Goal: Task Accomplishment & Management: Manage account settings

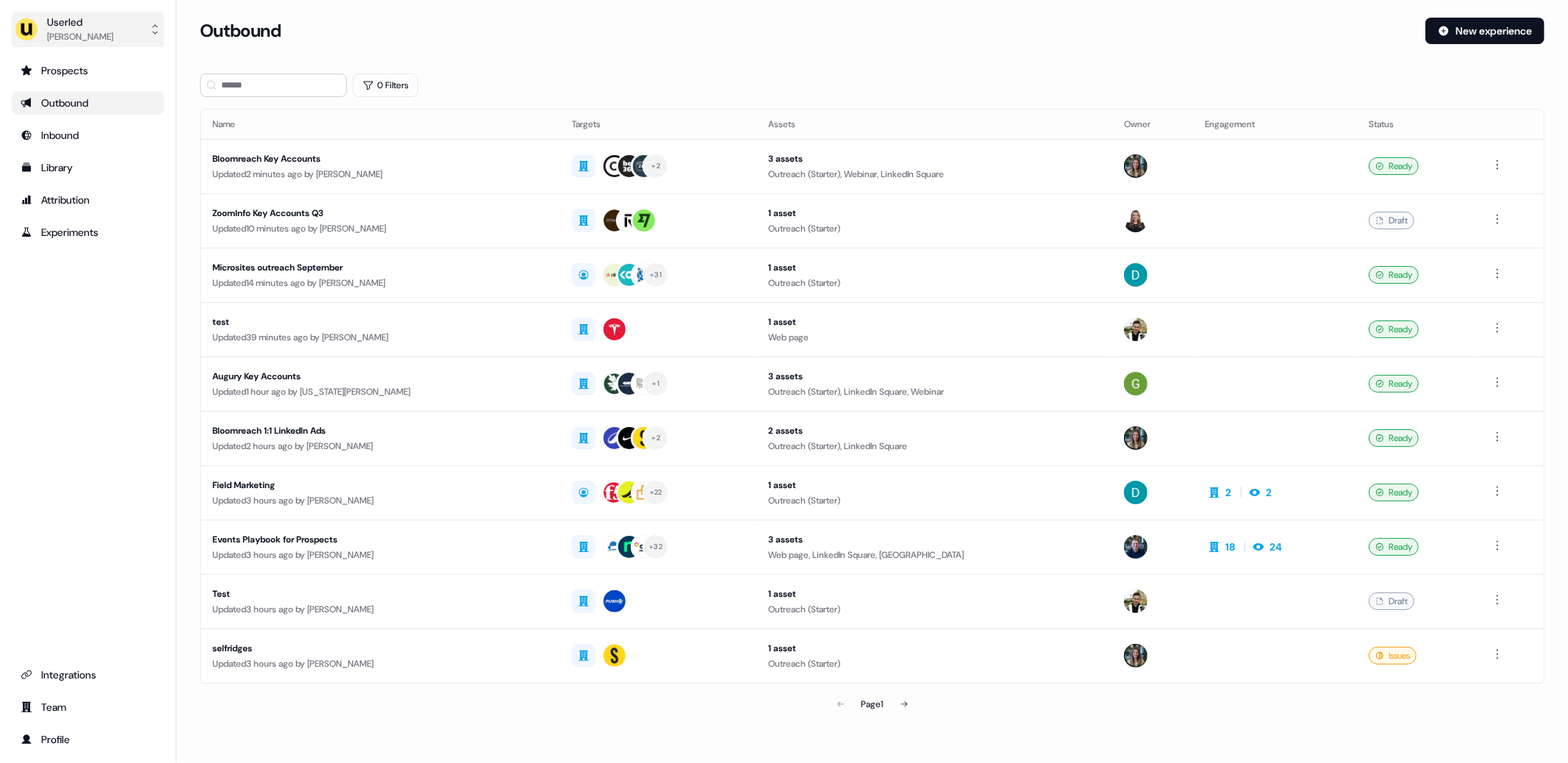
click at [124, 32] on button "Userled [PERSON_NAME]" at bounding box center [88, 29] width 153 height 35
click at [76, 75] on div "Impersonate (Admin)" at bounding box center [87, 69] width 139 height 26
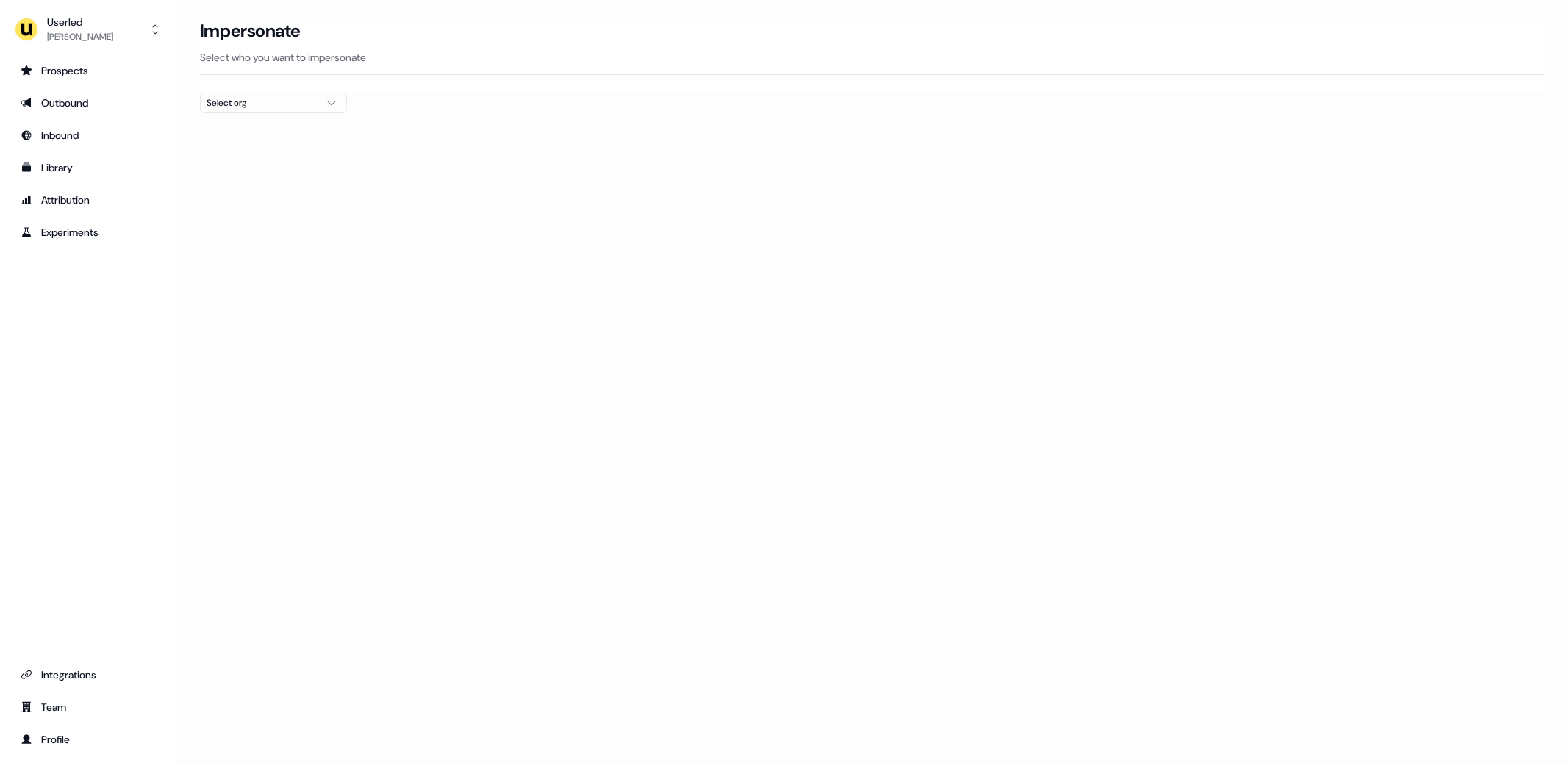
click at [295, 100] on div "Select org" at bounding box center [262, 102] width 110 height 15
type input "*****"
click at [258, 152] on div "Canva" at bounding box center [273, 155] width 145 height 24
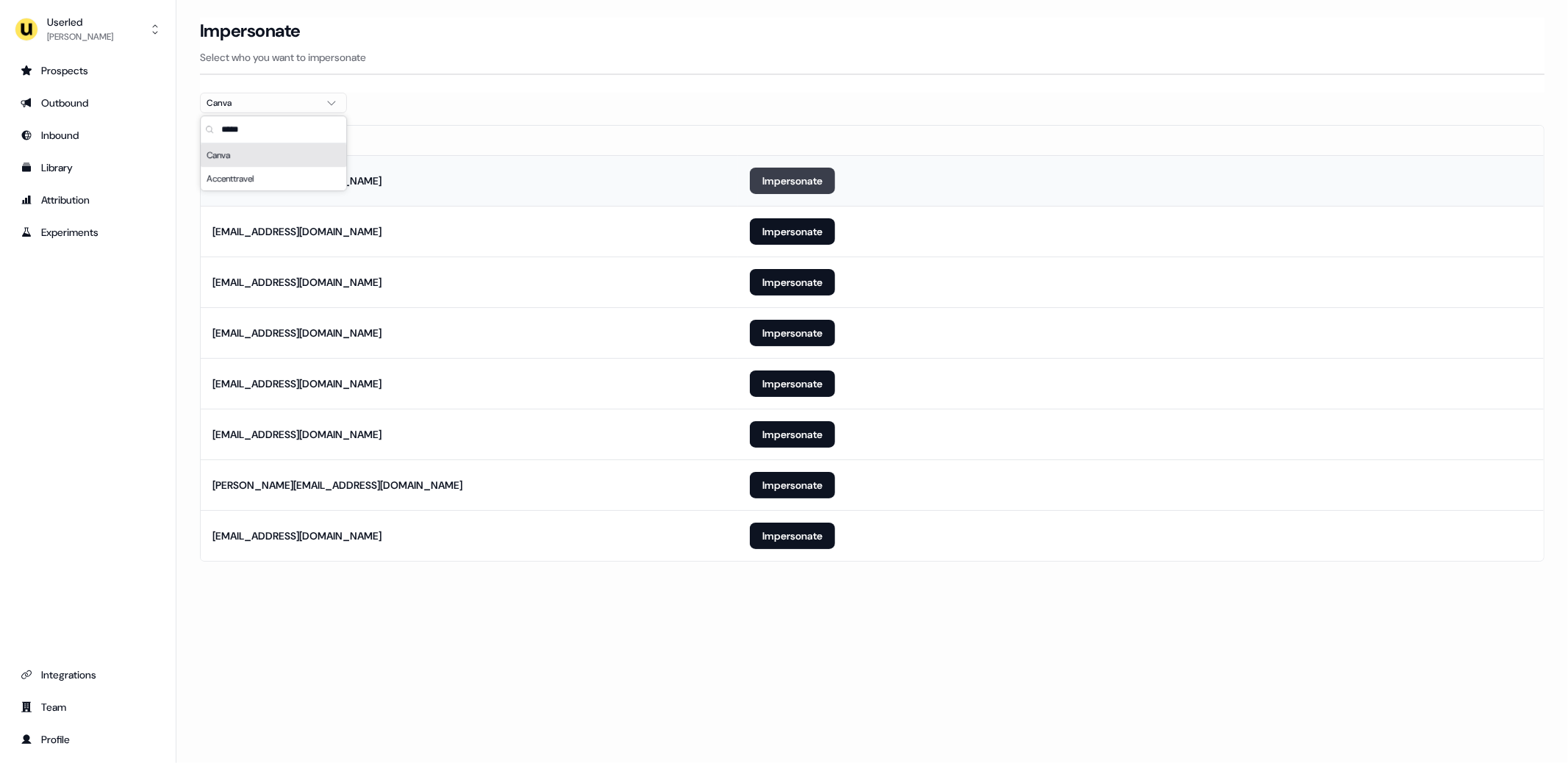
click at [800, 189] on button "Impersonate" at bounding box center [792, 180] width 85 height 26
